Goal: Register for event/course

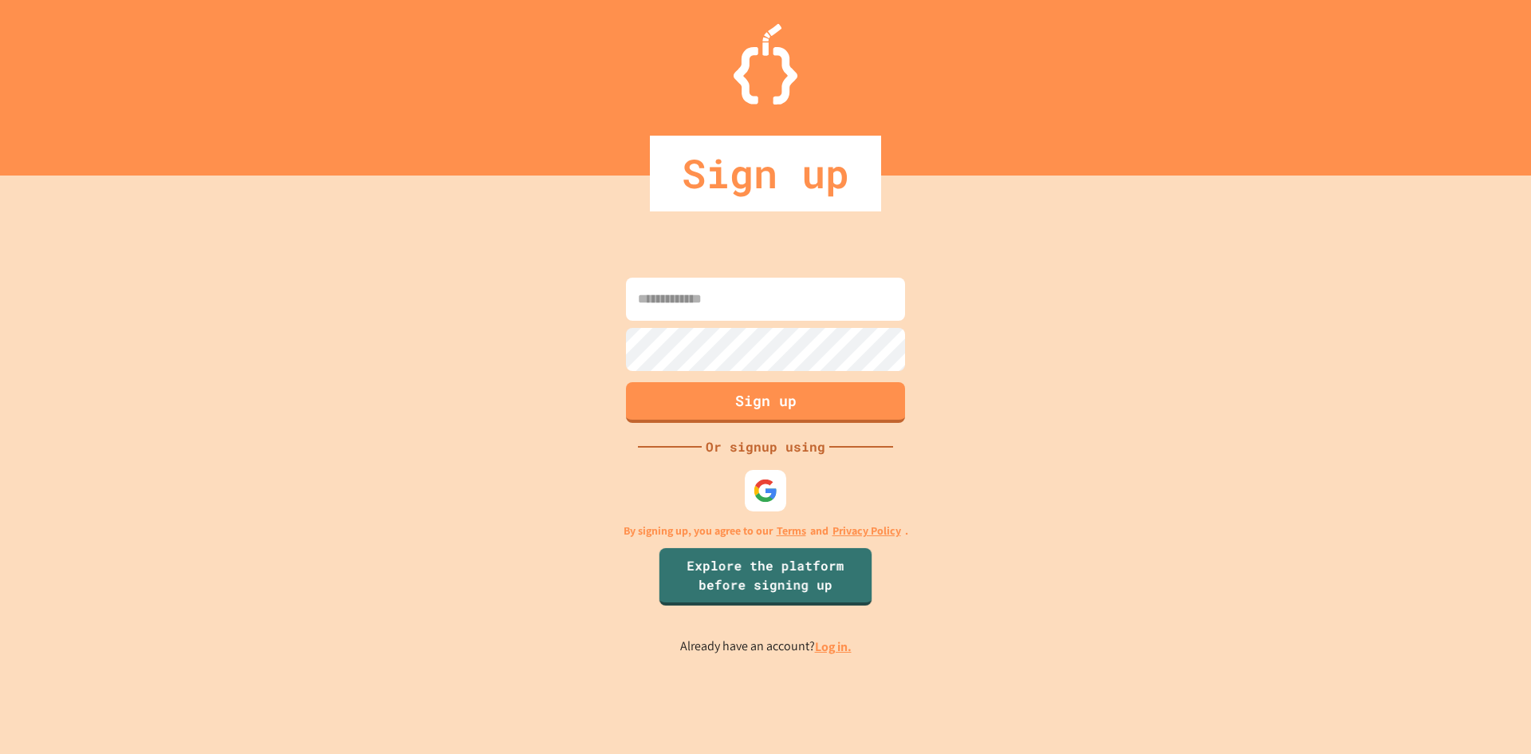
click at [757, 497] on img at bounding box center [765, 490] width 25 height 25
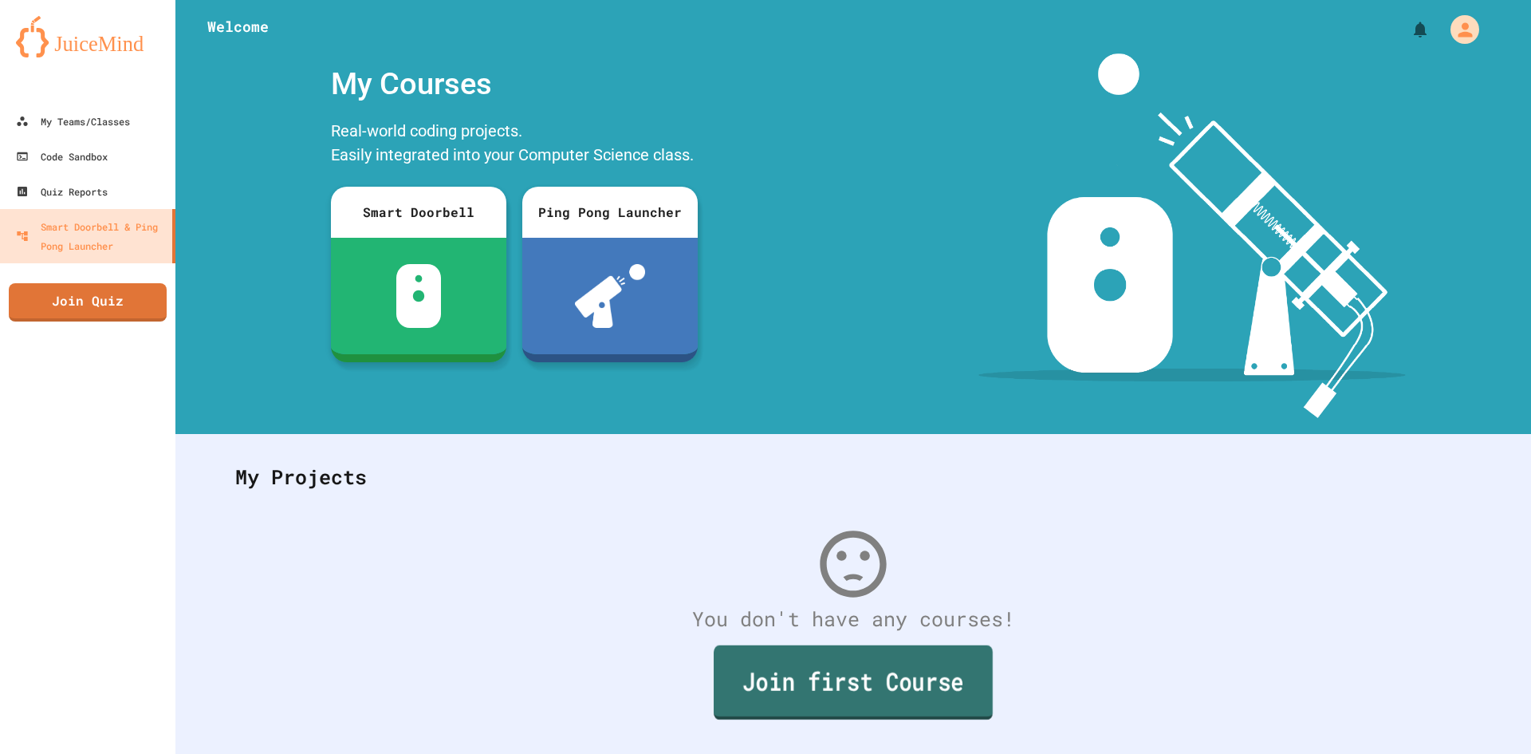
click at [787, 675] on link "Join first Course" at bounding box center [853, 682] width 279 height 74
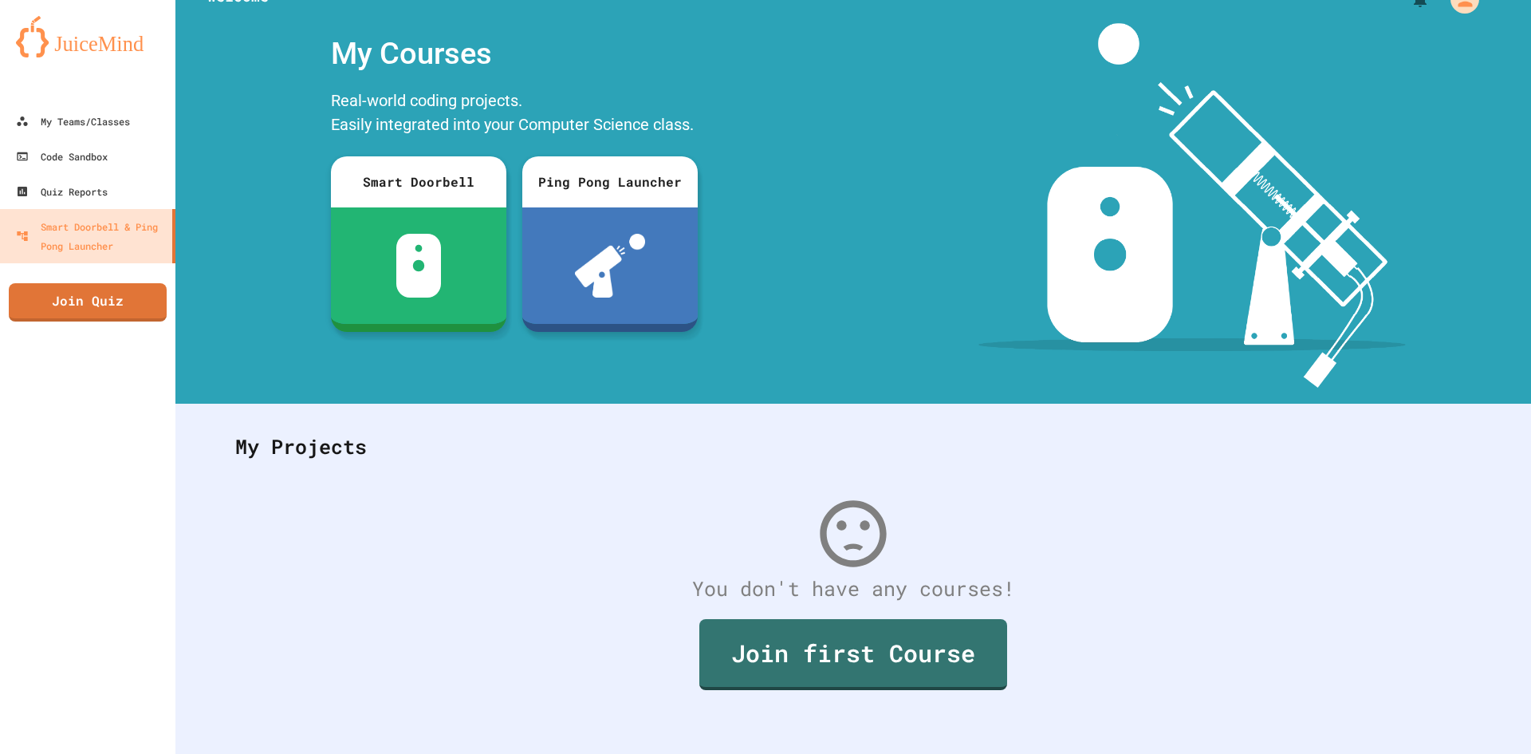
scroll to position [46, 0]
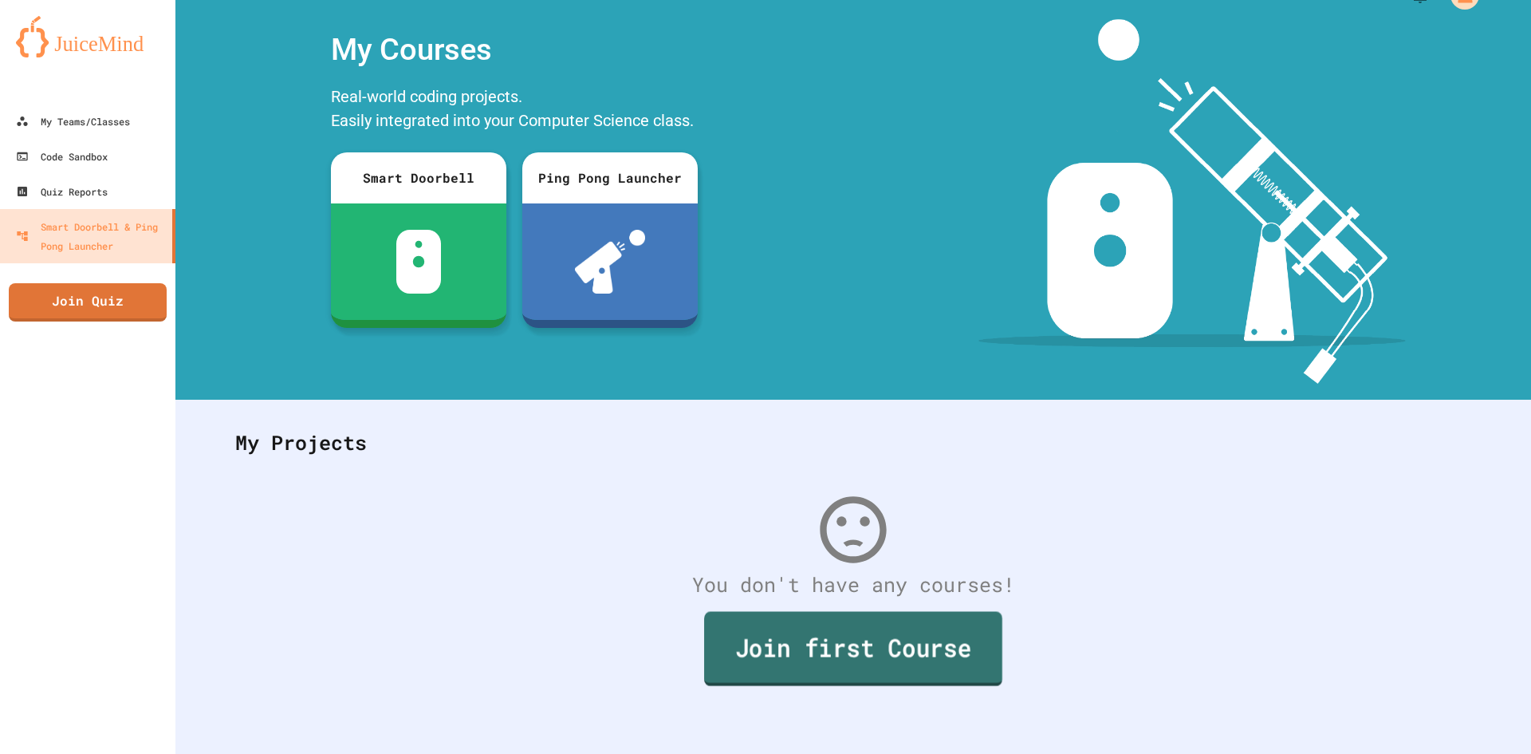
click at [751, 640] on link "Join first Course" at bounding box center [853, 649] width 298 height 74
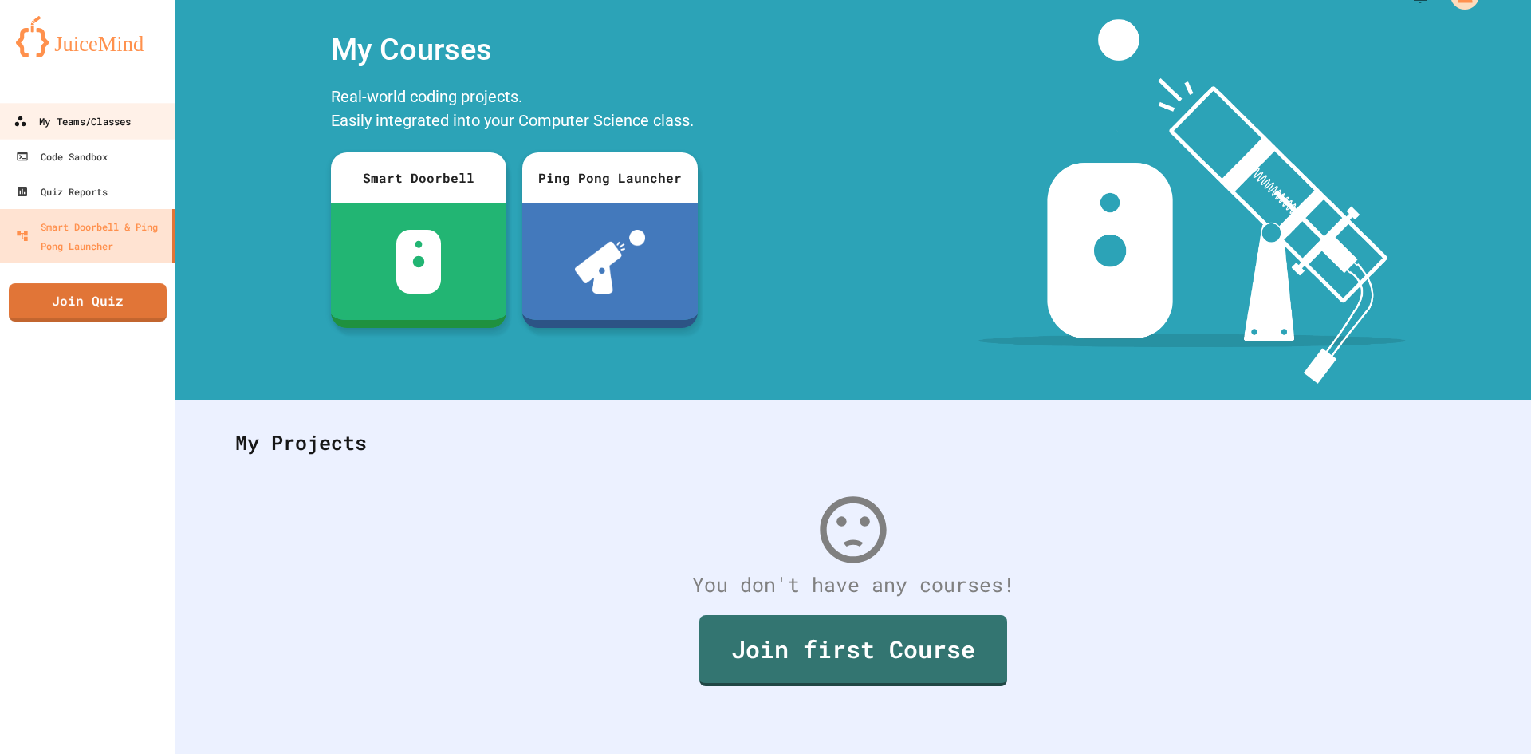
click at [48, 102] on div at bounding box center [87, 88] width 175 height 32
click at [45, 112] on div "My Teams/Classes" at bounding box center [72, 122] width 117 height 20
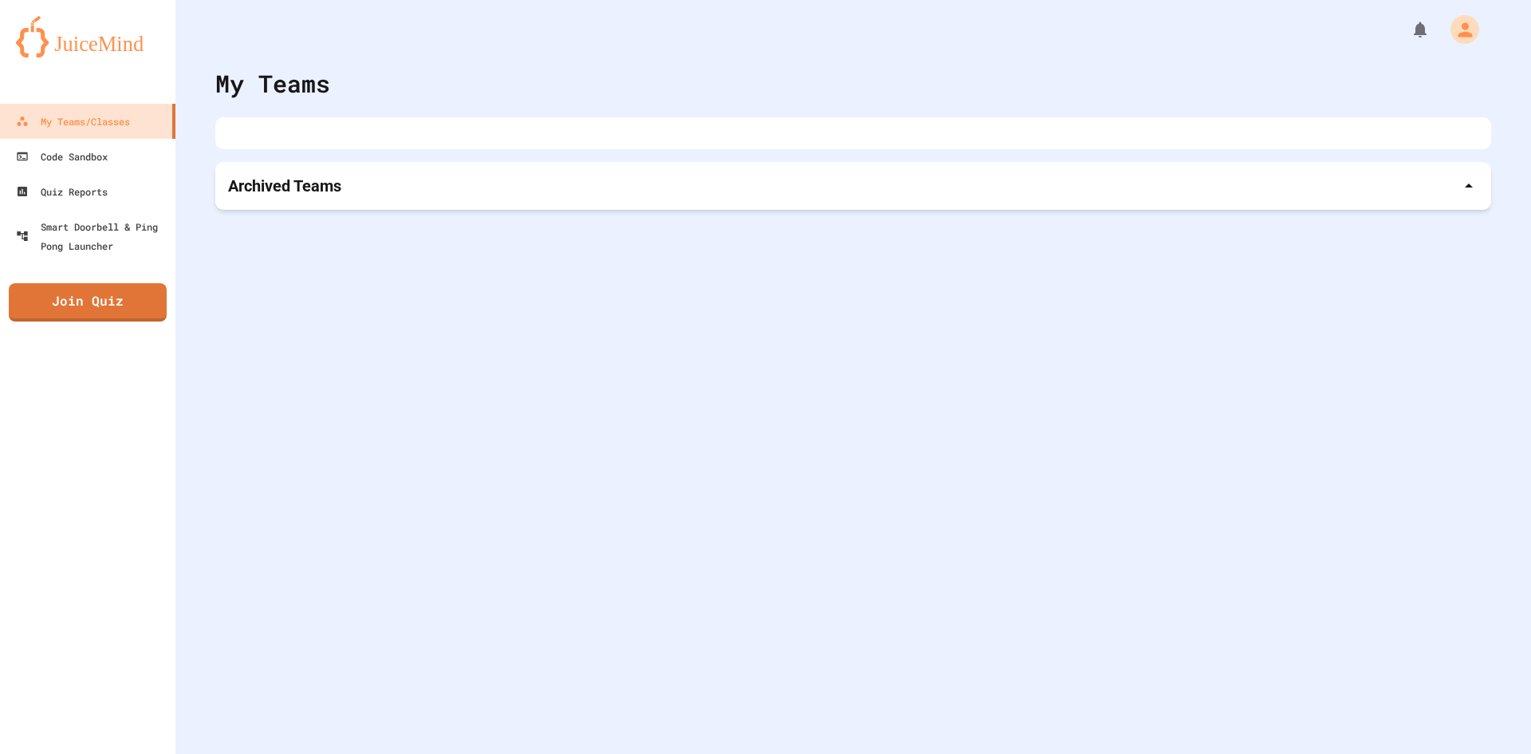
click at [1464, 180] on icon at bounding box center [1469, 185] width 19 height 19
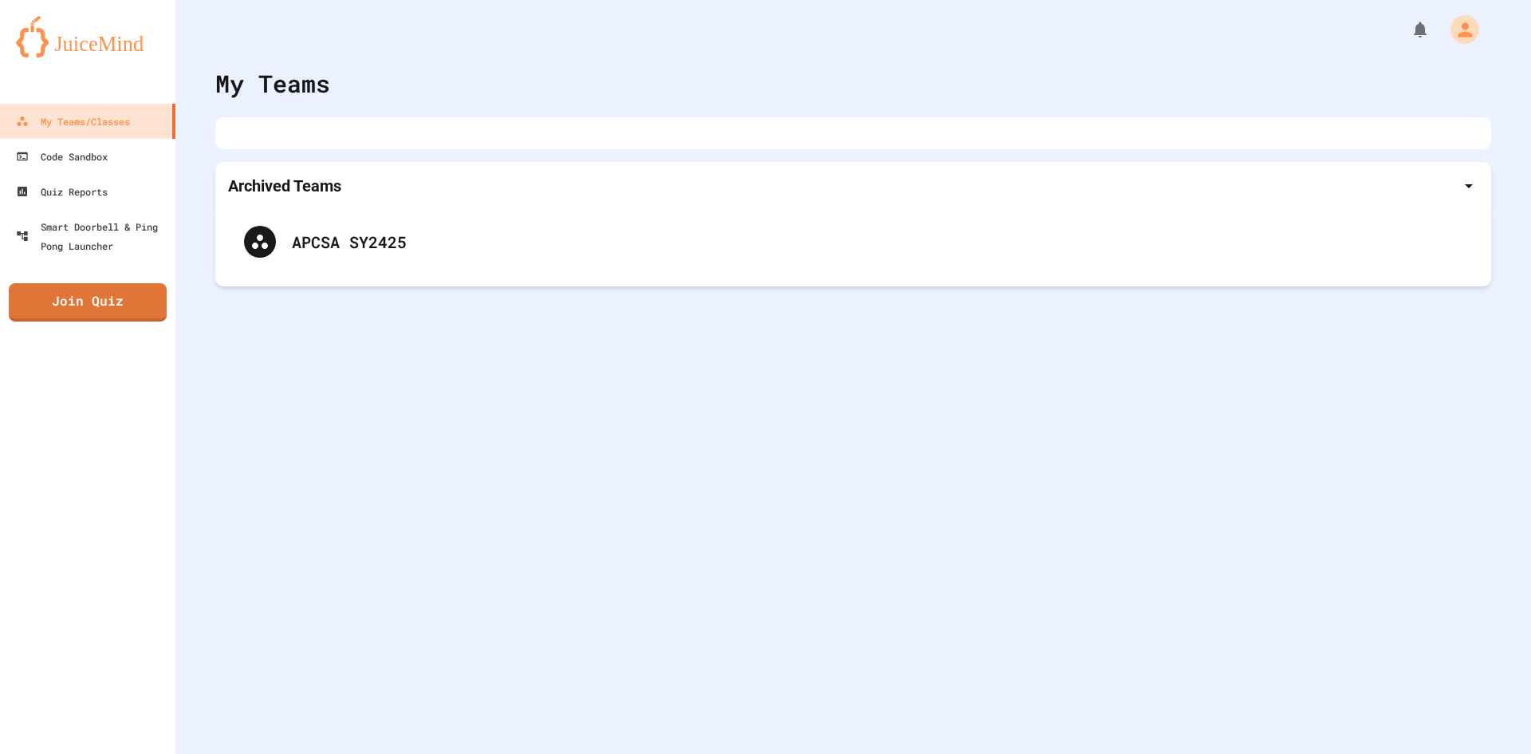
click at [1464, 180] on icon at bounding box center [1469, 185] width 19 height 19
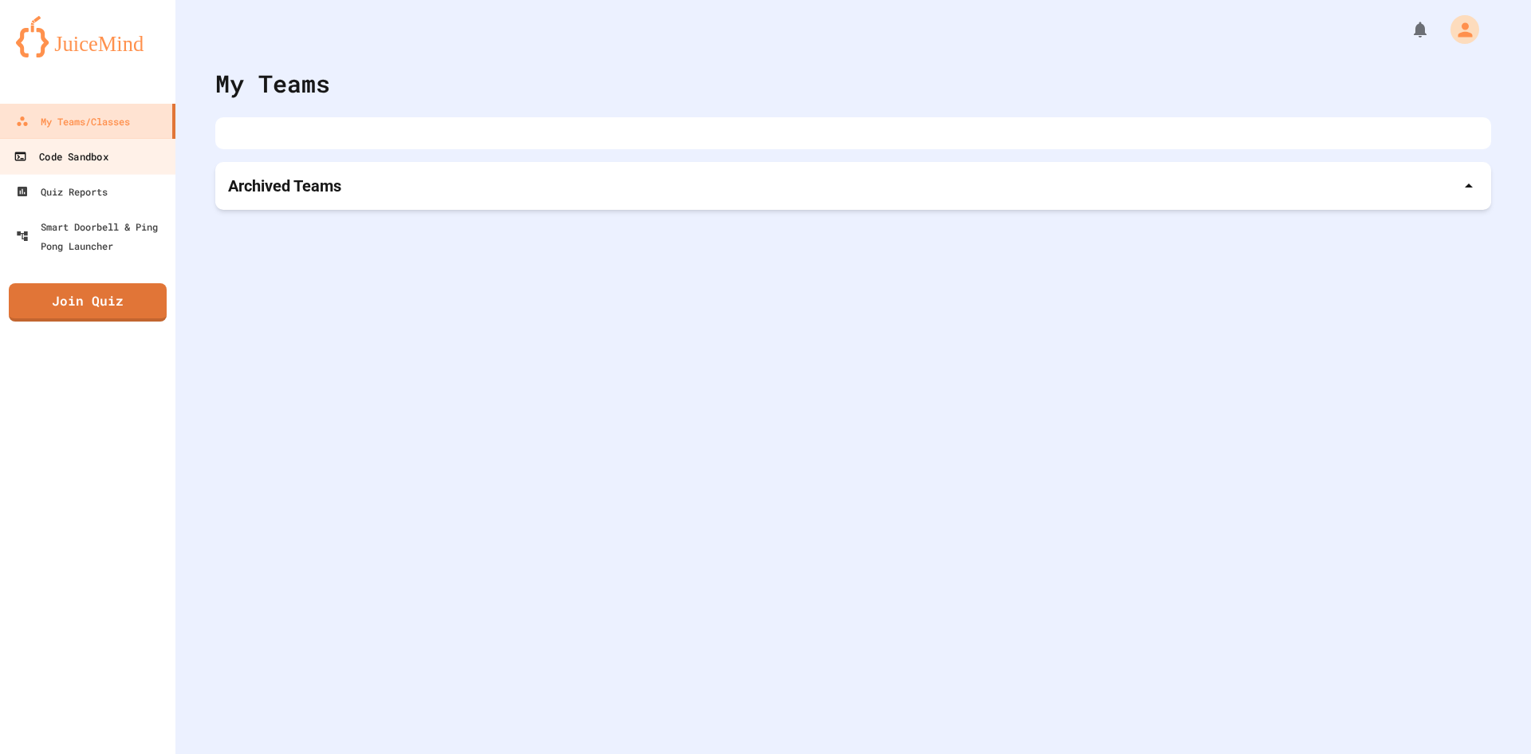
click at [116, 153] on link "Code Sandbox" at bounding box center [88, 156] width 181 height 36
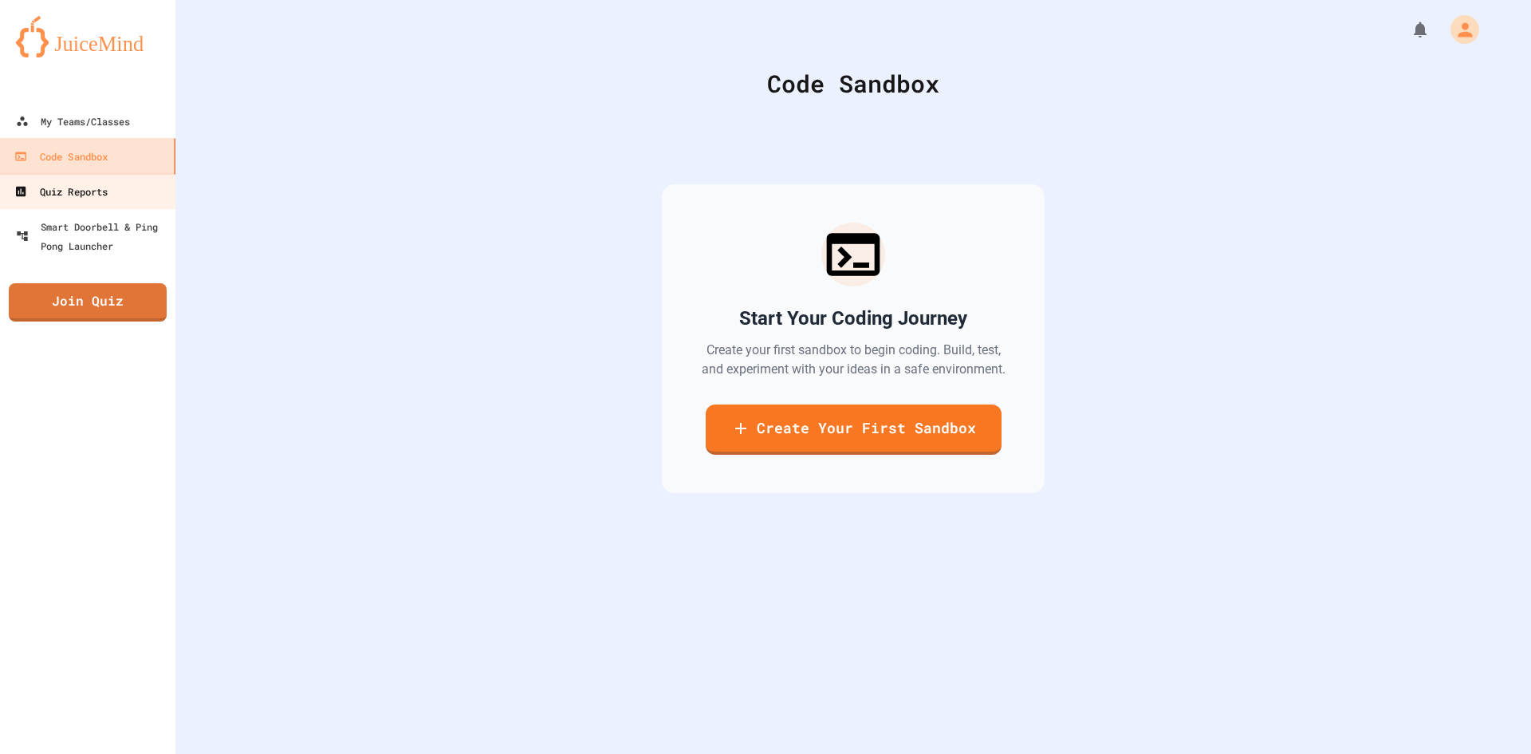
click at [125, 181] on link "Quiz Reports" at bounding box center [87, 191] width 179 height 36
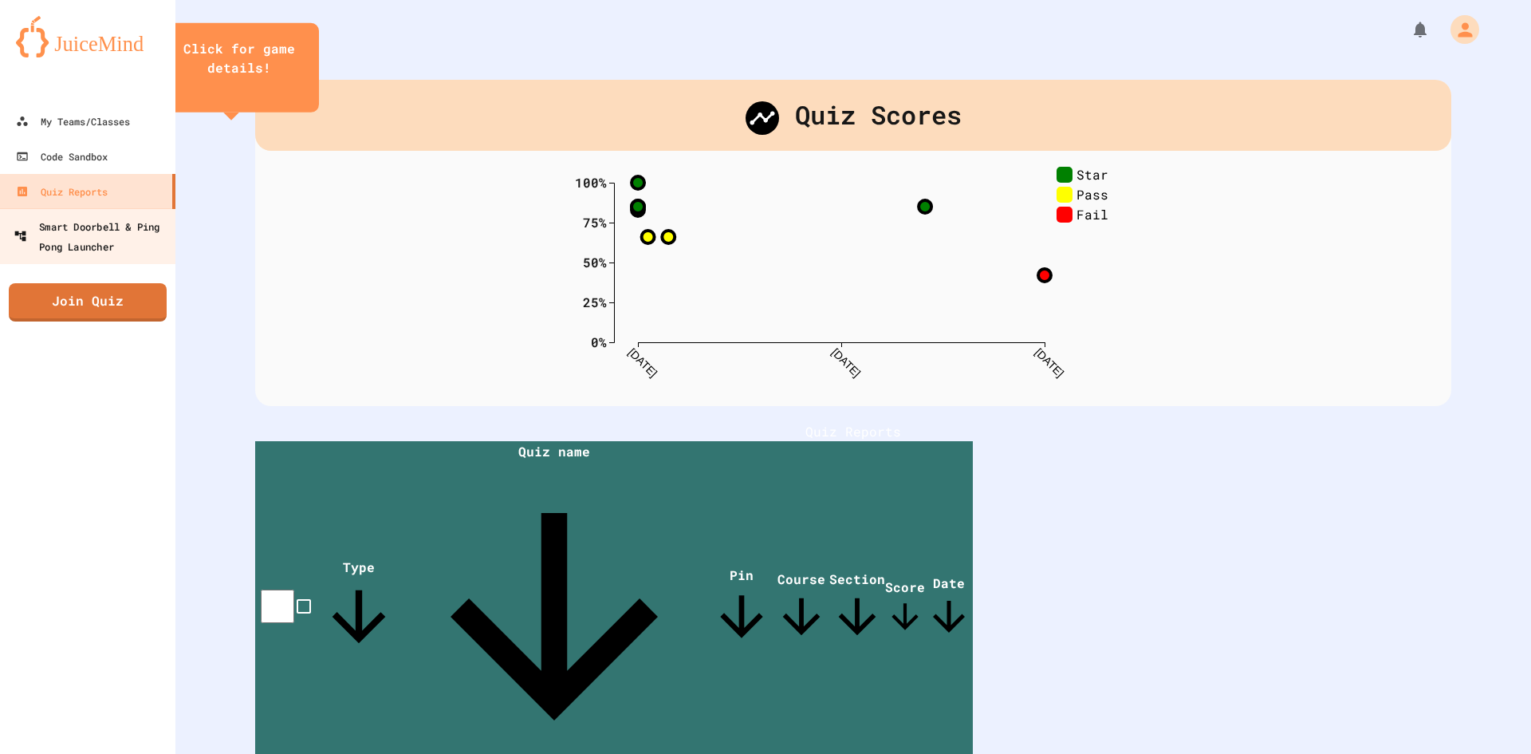
click at [130, 213] on link "Smart Doorbell & Ping Pong Launcher" at bounding box center [88, 236] width 181 height 56
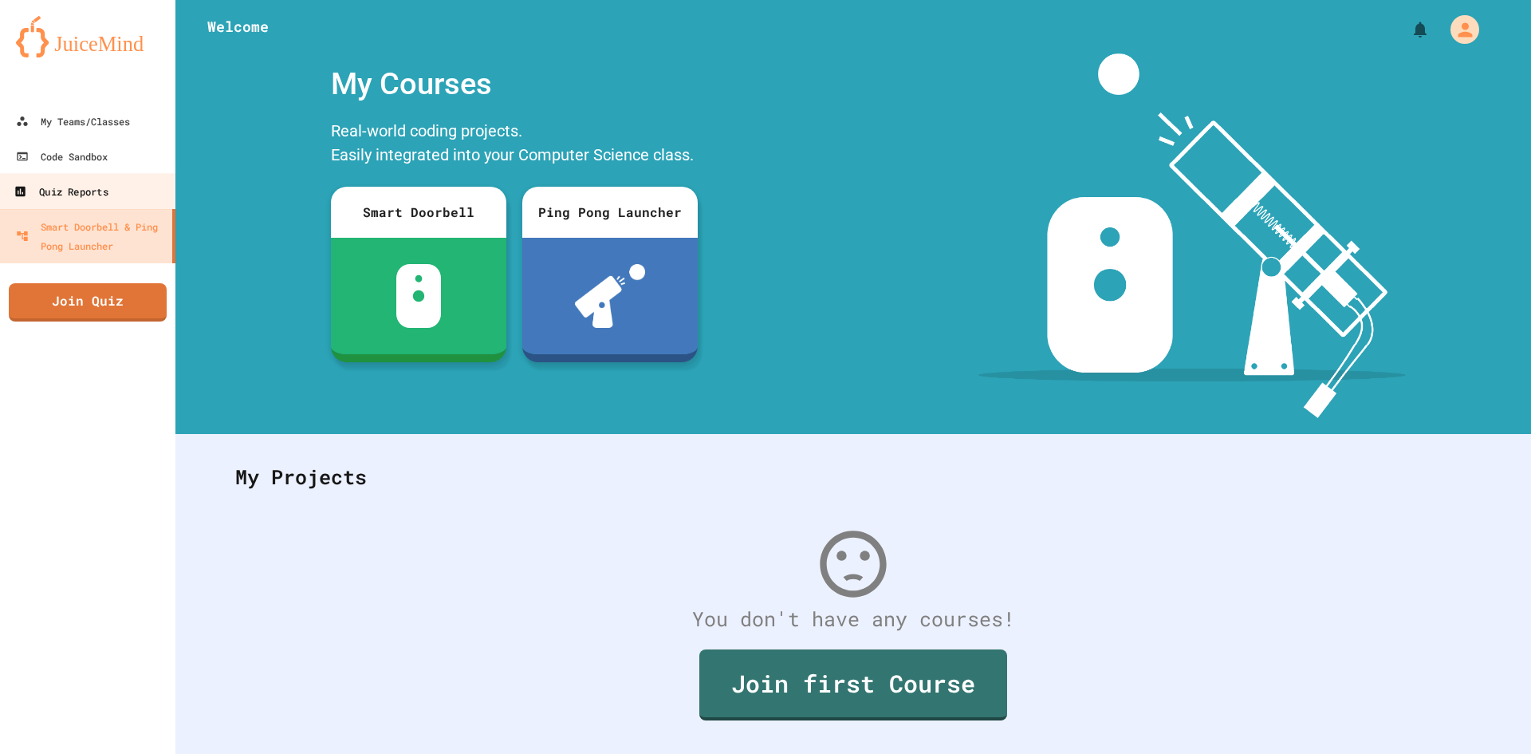
click at [151, 180] on link "Quiz Reports" at bounding box center [88, 191] width 181 height 36
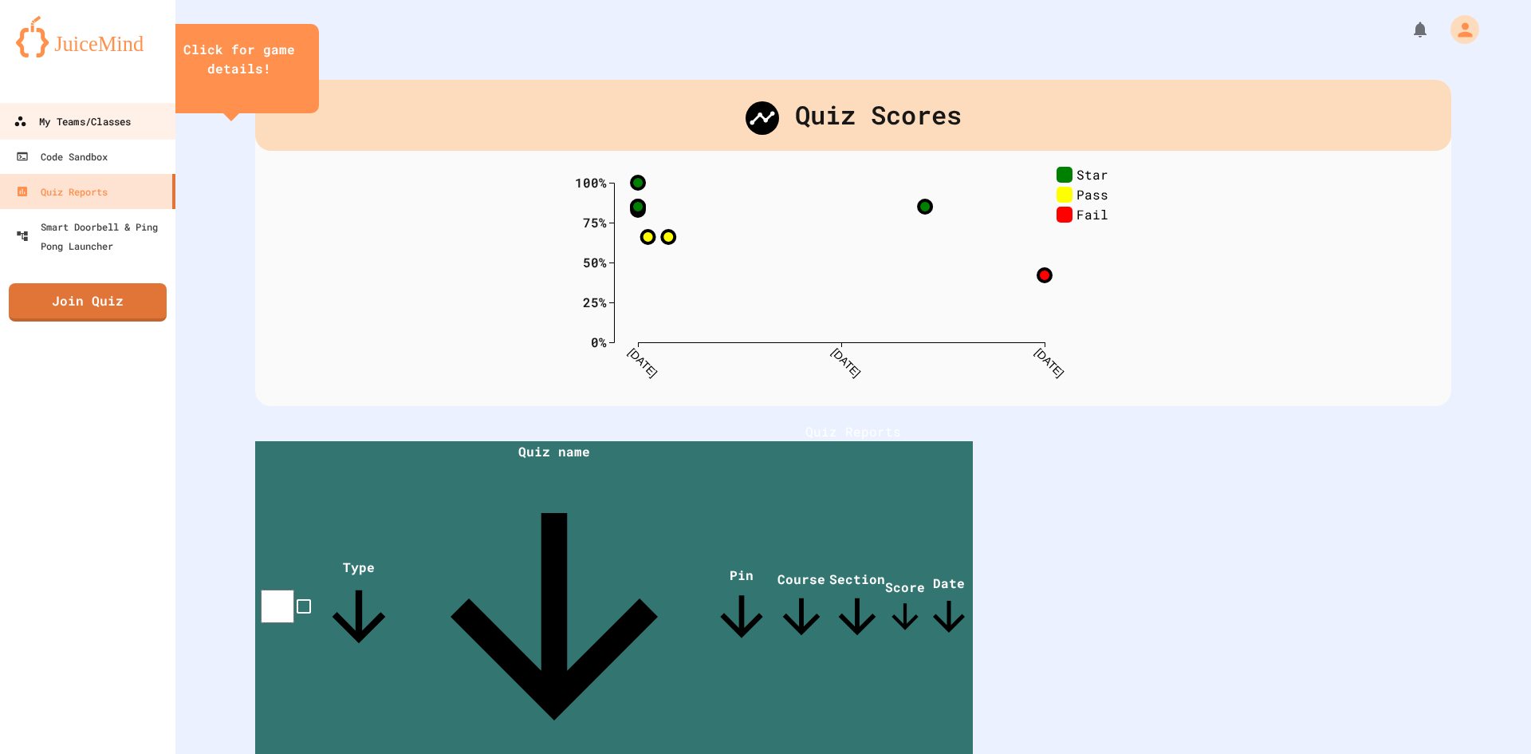
click at [82, 129] on div "My Teams/Classes" at bounding box center [72, 122] width 117 height 20
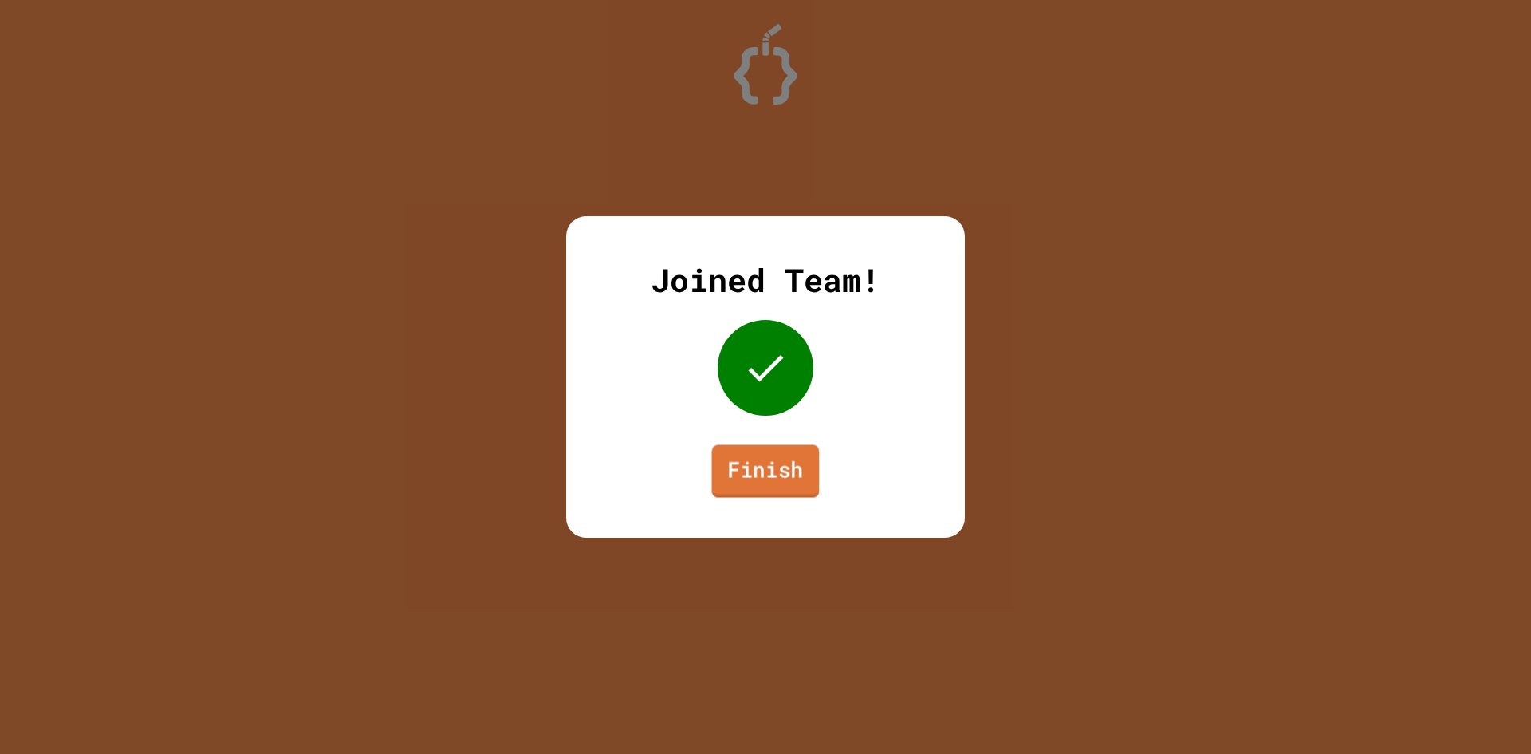
click at [796, 463] on link "Finish" at bounding box center [766, 471] width 108 height 53
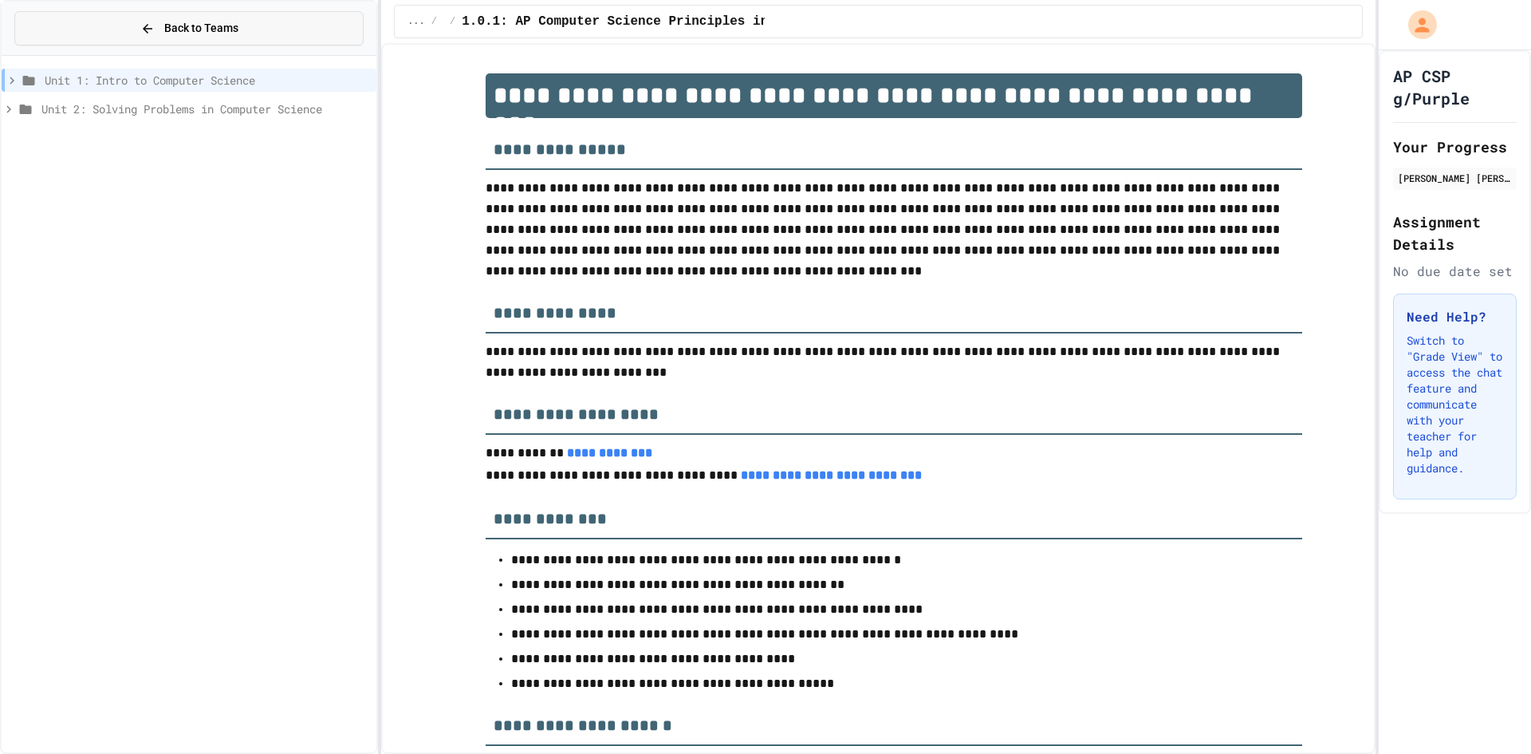
click at [260, 26] on button "Back to Teams" at bounding box center [188, 28] width 349 height 34
